Goal: Task Accomplishment & Management: Use online tool/utility

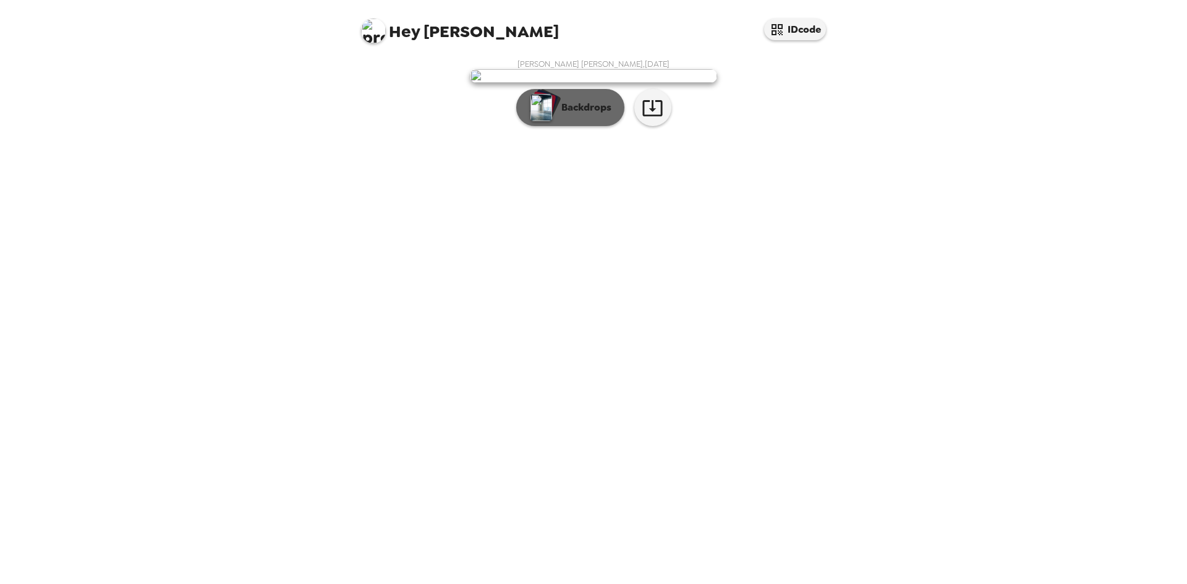
click at [603, 126] on button "Backdrops" at bounding box center [570, 107] width 108 height 37
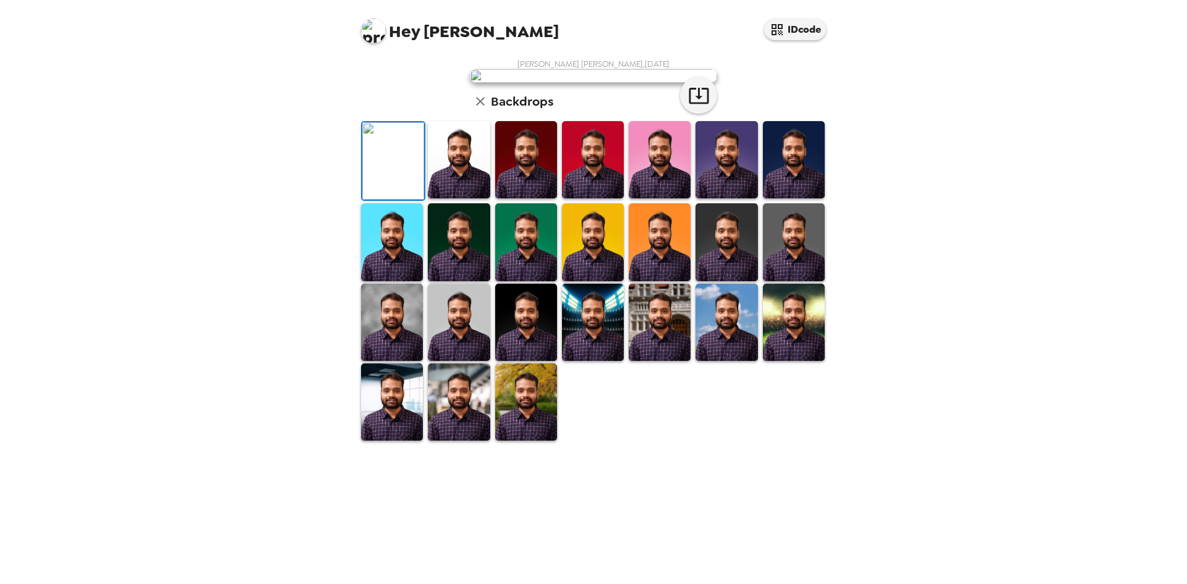
click at [814, 41] on div "Hey [PERSON_NAME] IDcode" at bounding box center [593, 26] width 495 height 53
click at [814, 36] on button "IDcode" at bounding box center [795, 30] width 62 height 22
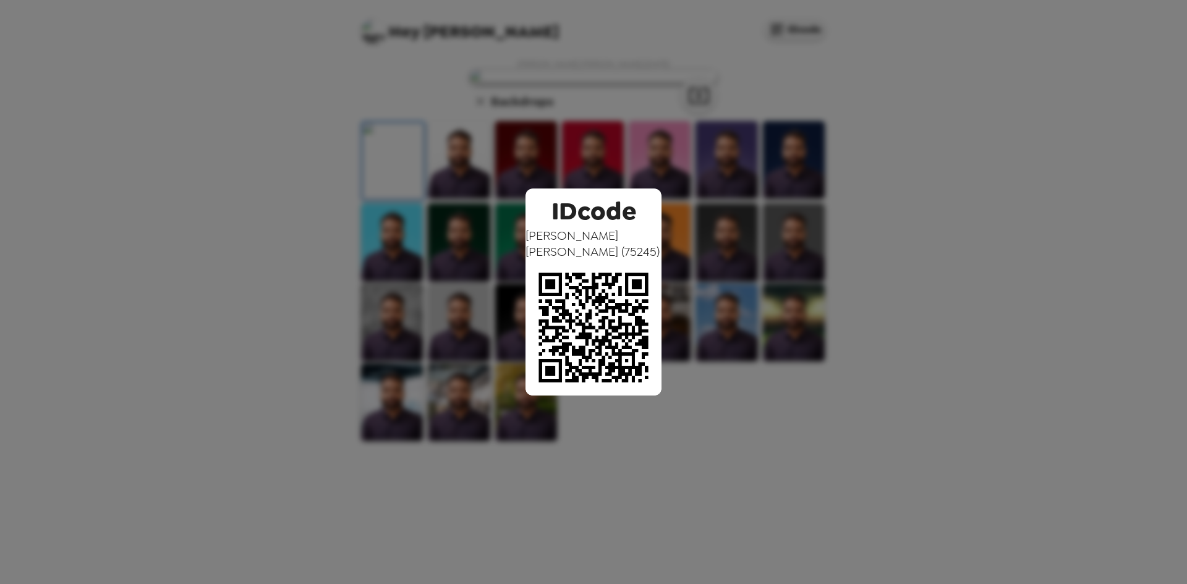
click at [918, 317] on div "IDcode [PERSON_NAME] [PERSON_NAME] ( 75245 )" at bounding box center [593, 292] width 1187 height 584
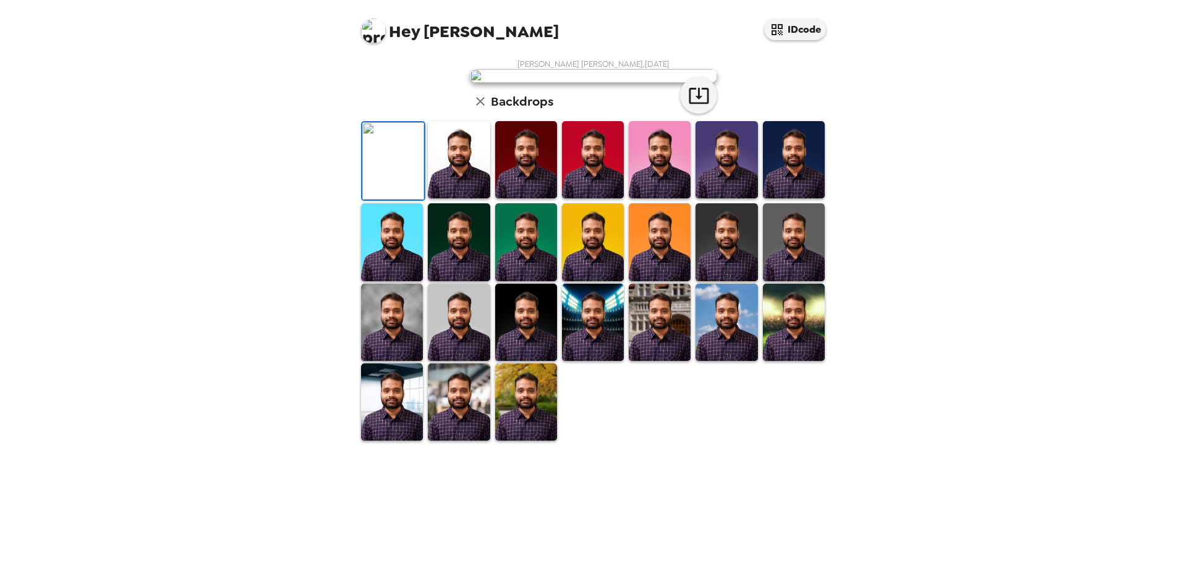
click at [733, 198] on img at bounding box center [727, 159] width 62 height 77
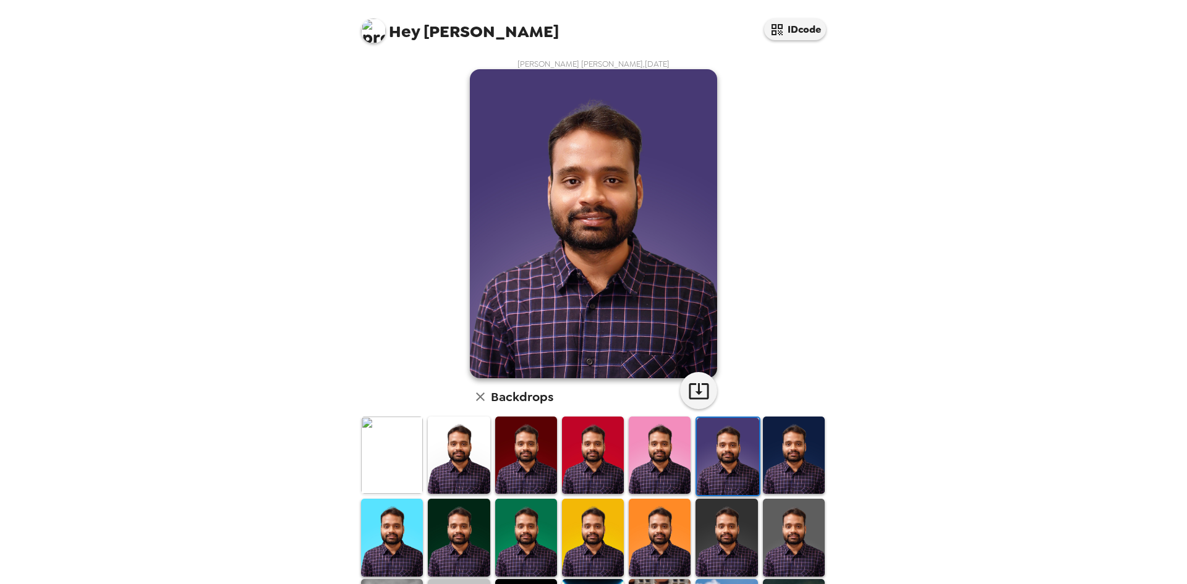
click at [795, 464] on img at bounding box center [794, 455] width 62 height 77
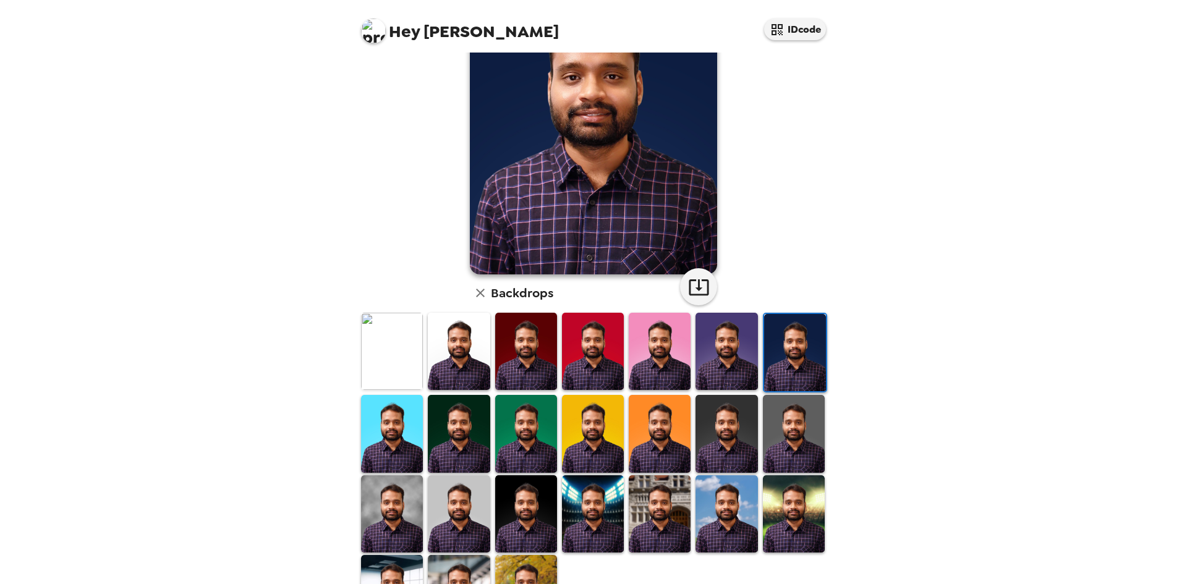
scroll to position [124, 0]
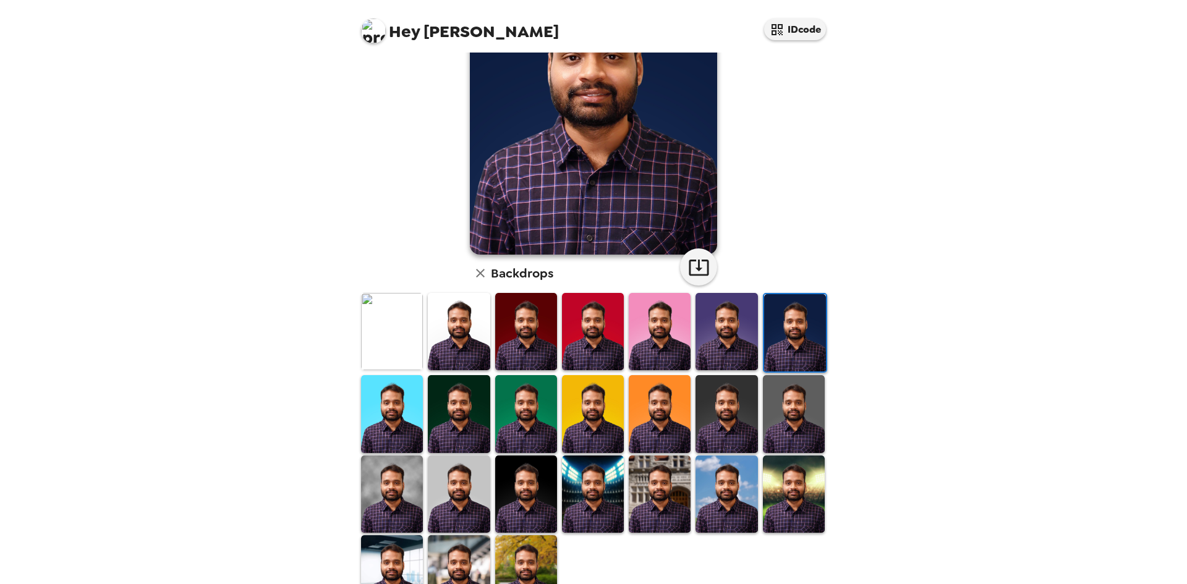
click at [575, 414] on img at bounding box center [593, 413] width 62 height 77
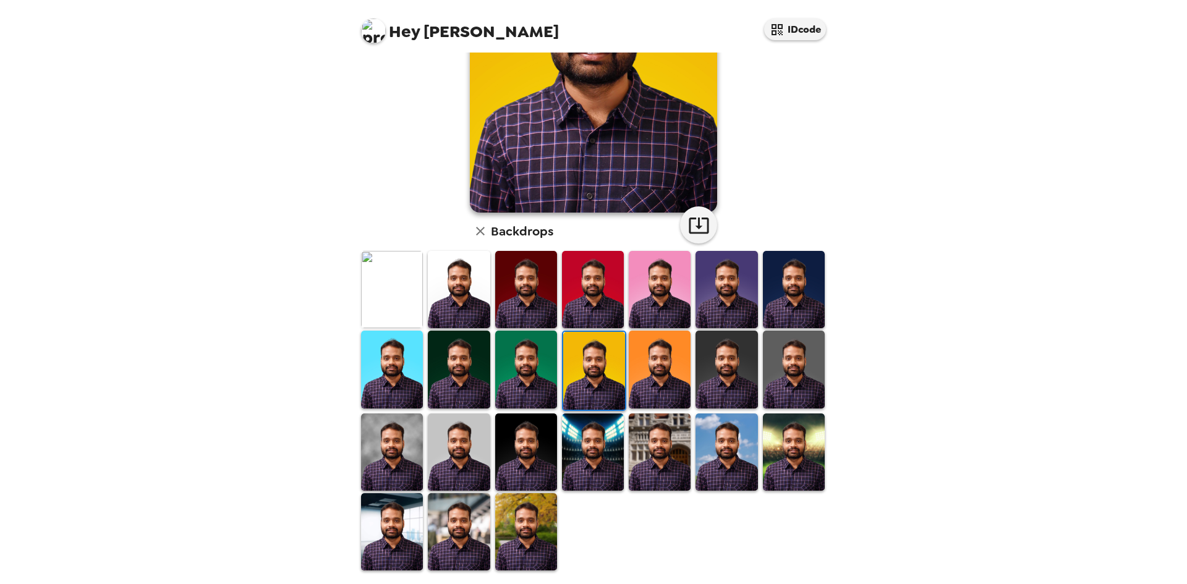
click at [465, 515] on img at bounding box center [459, 531] width 62 height 77
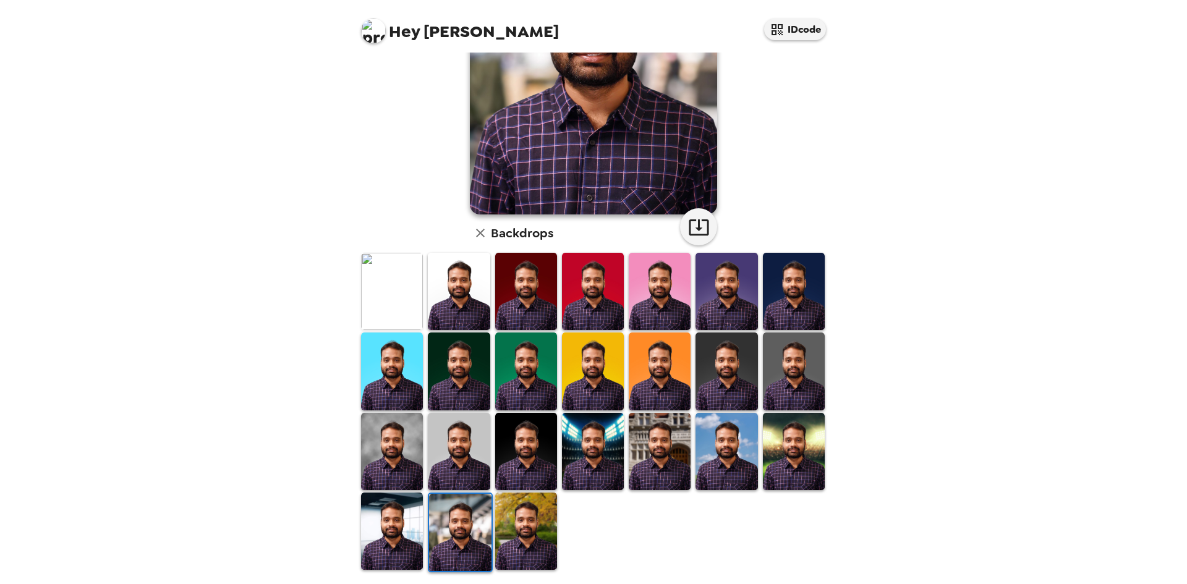
scroll to position [166, 0]
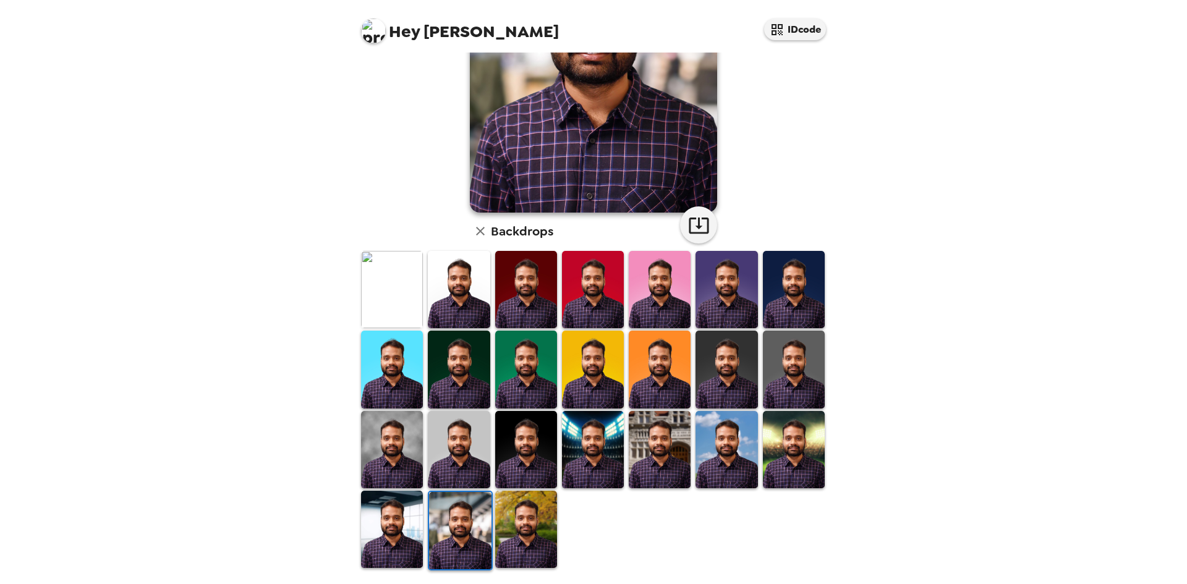
click at [397, 508] on img at bounding box center [392, 529] width 62 height 77
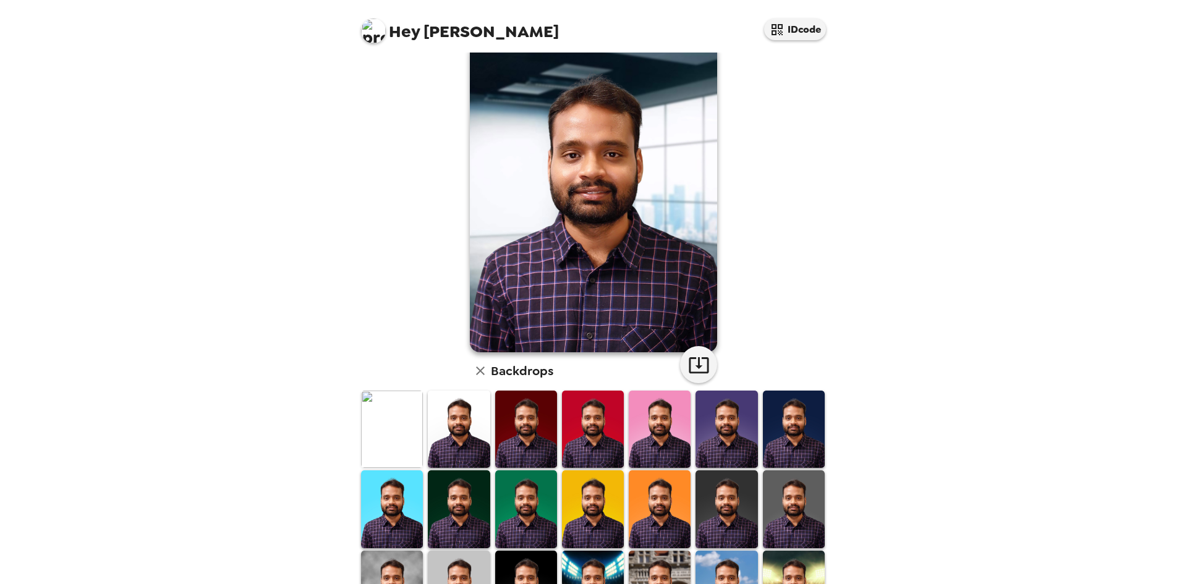
scroll to position [0, 0]
